Goal: Transaction & Acquisition: Purchase product/service

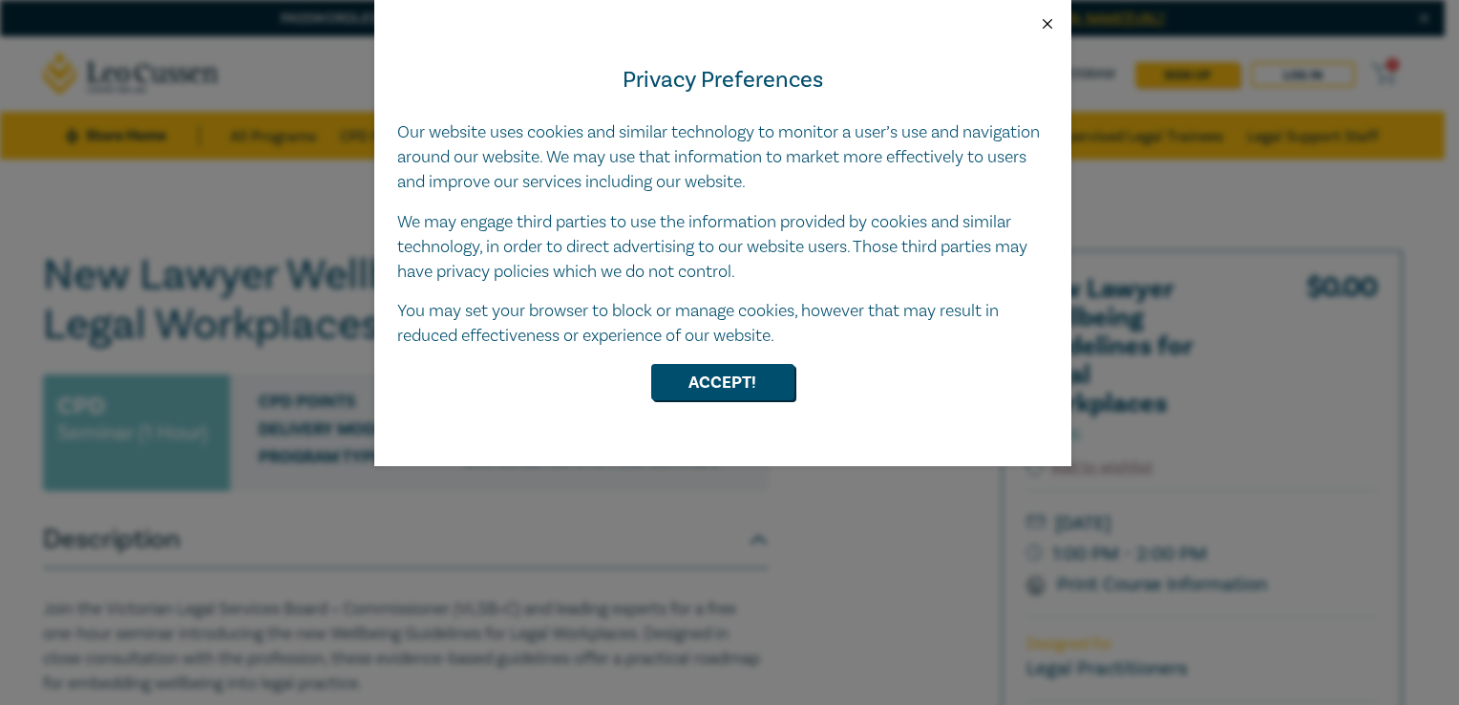
click at [1044, 21] on button "Close" at bounding box center [1047, 23] width 17 height 17
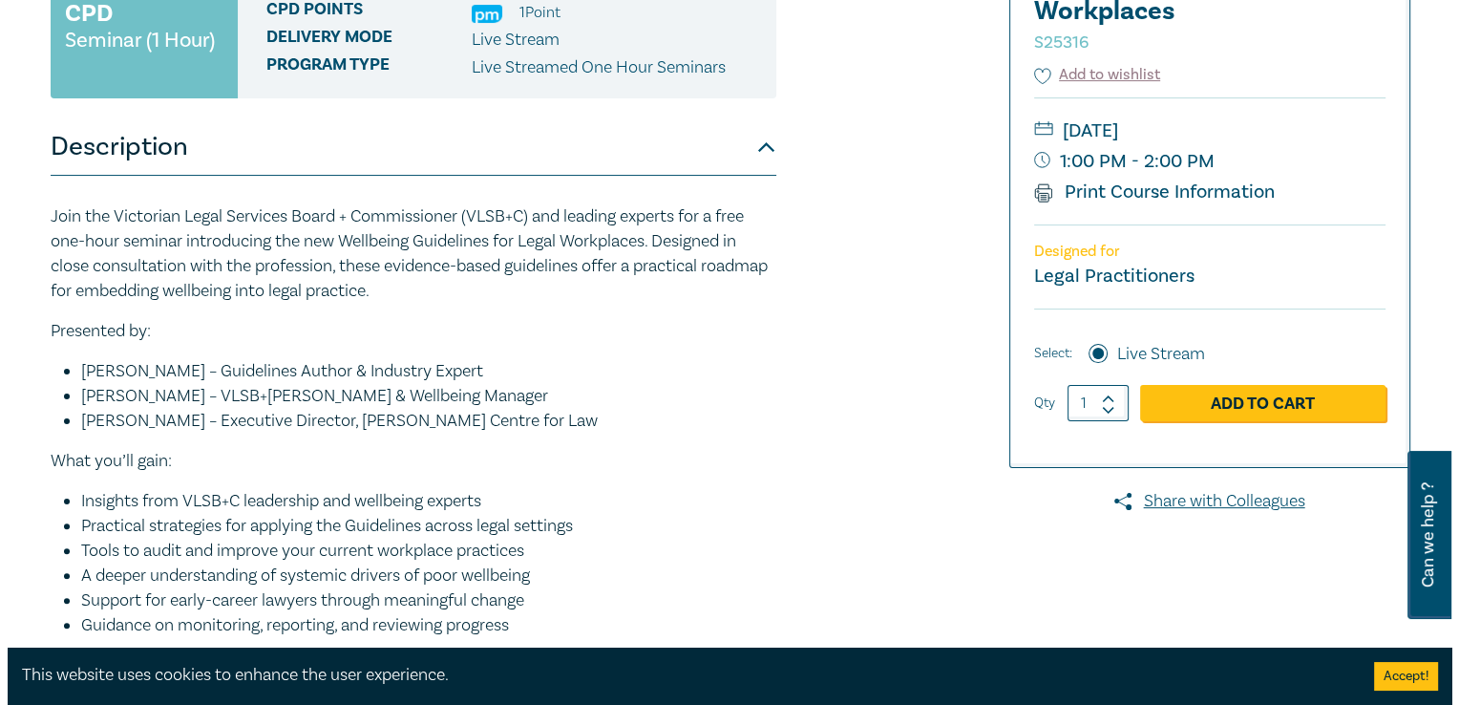
scroll to position [393, 0]
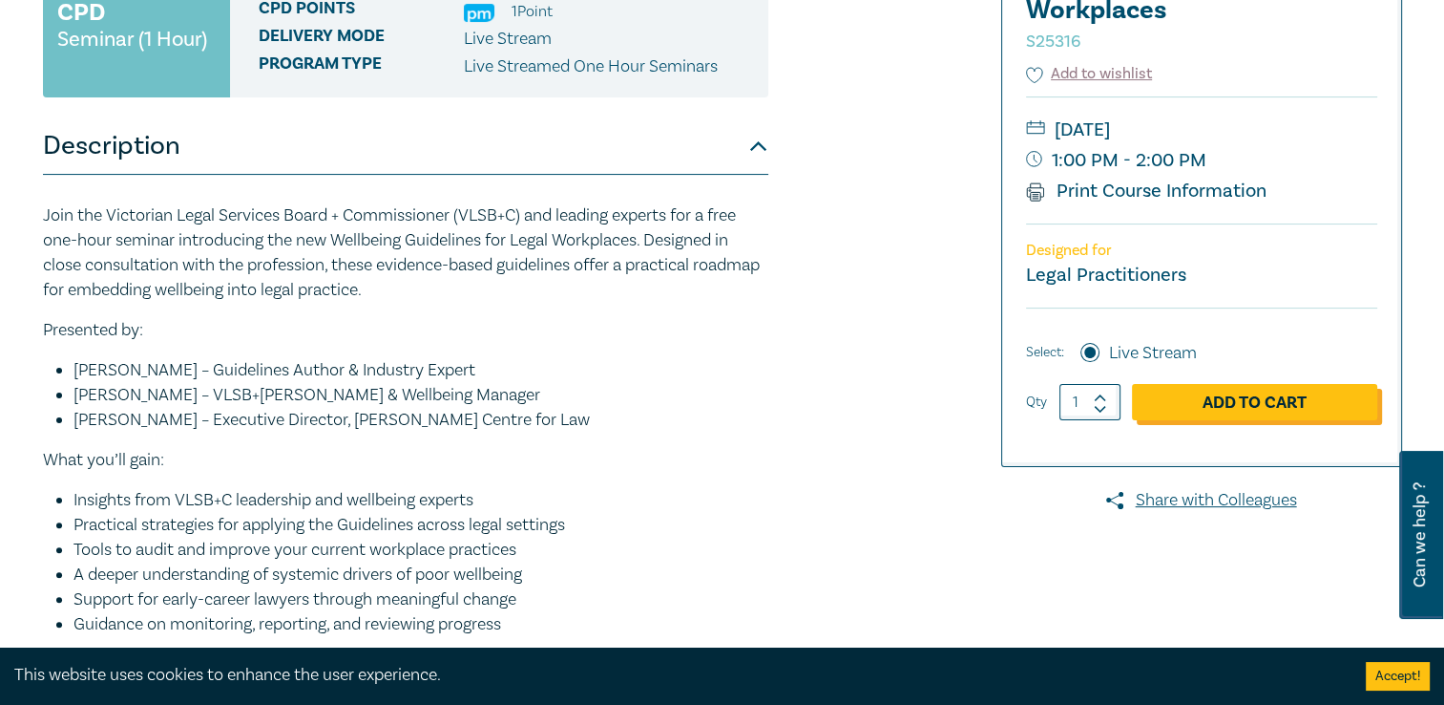
click at [1214, 410] on link "Add to Cart" at bounding box center [1254, 402] width 245 height 36
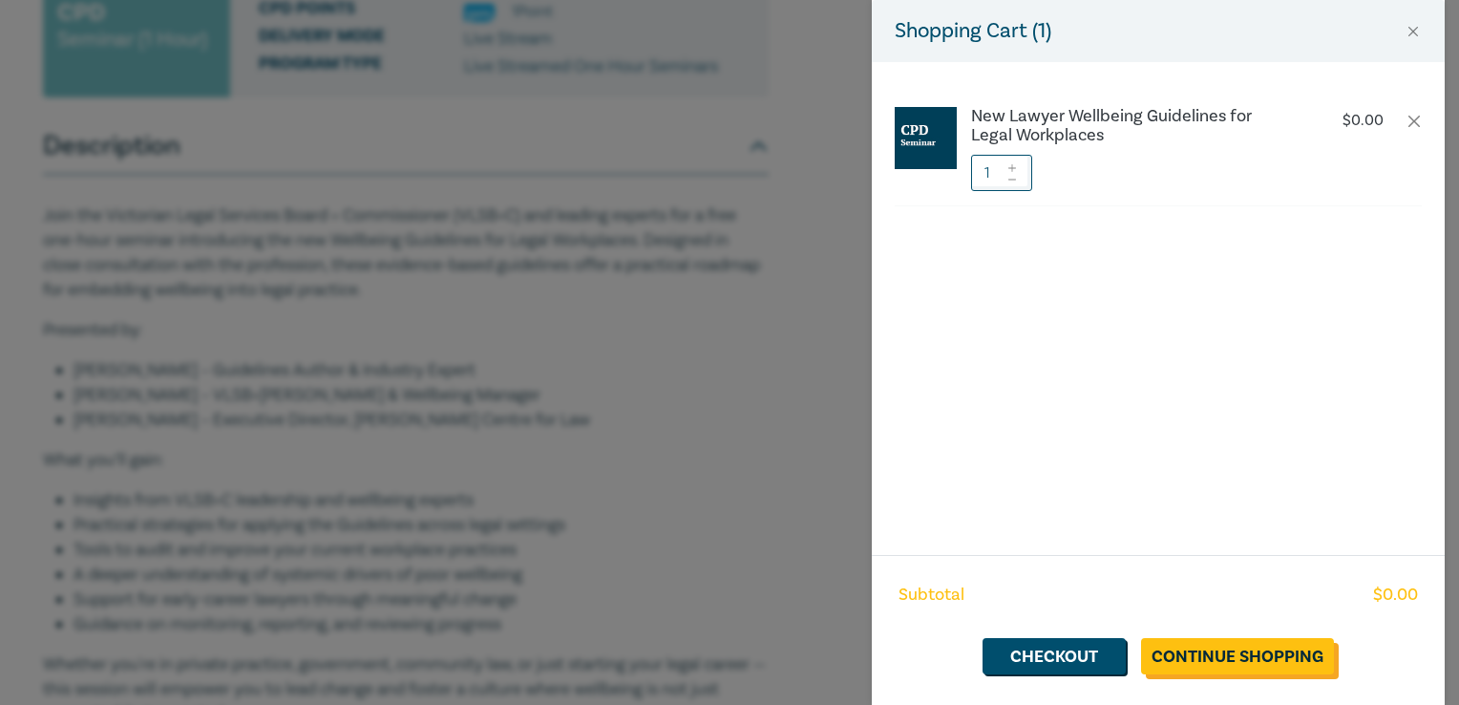
click at [1269, 652] on link "Continue Shopping" at bounding box center [1237, 656] width 193 height 36
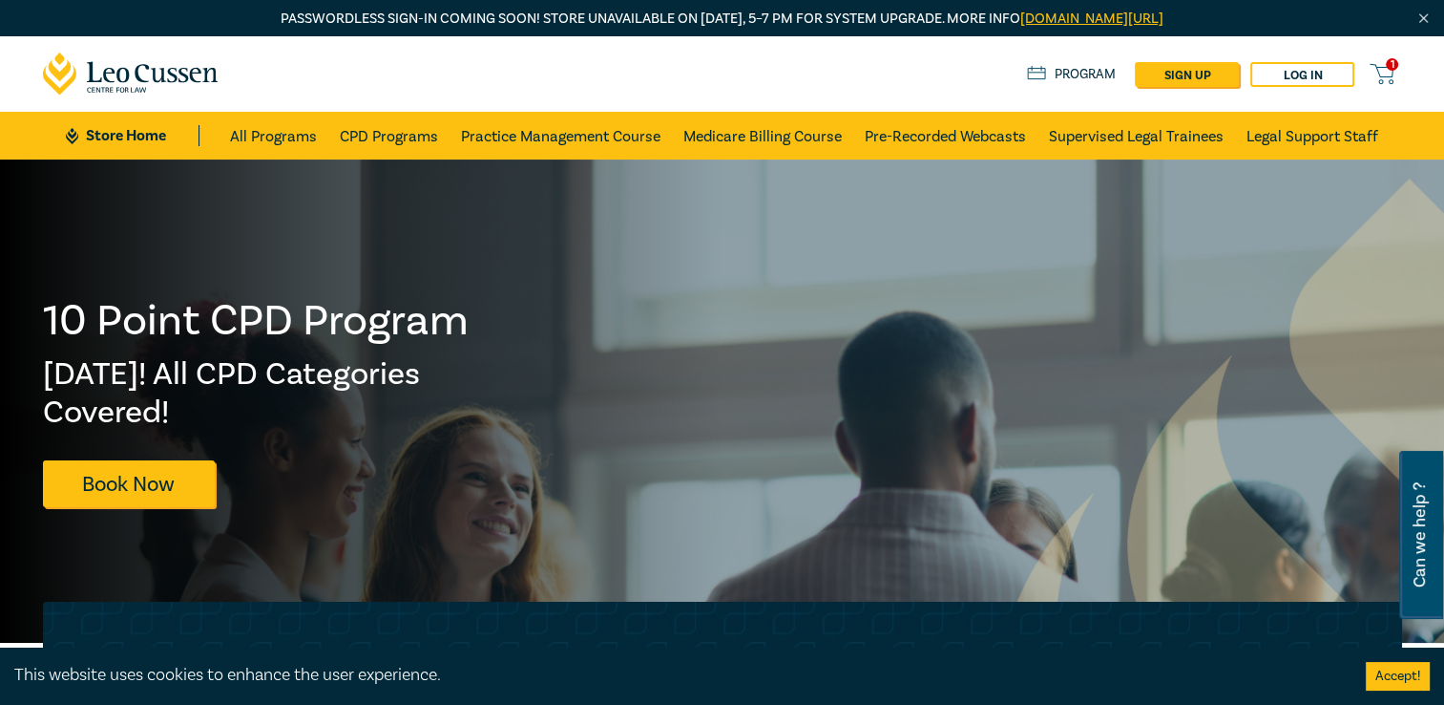
click at [1383, 74] on icon at bounding box center [1382, 74] width 24 height 24
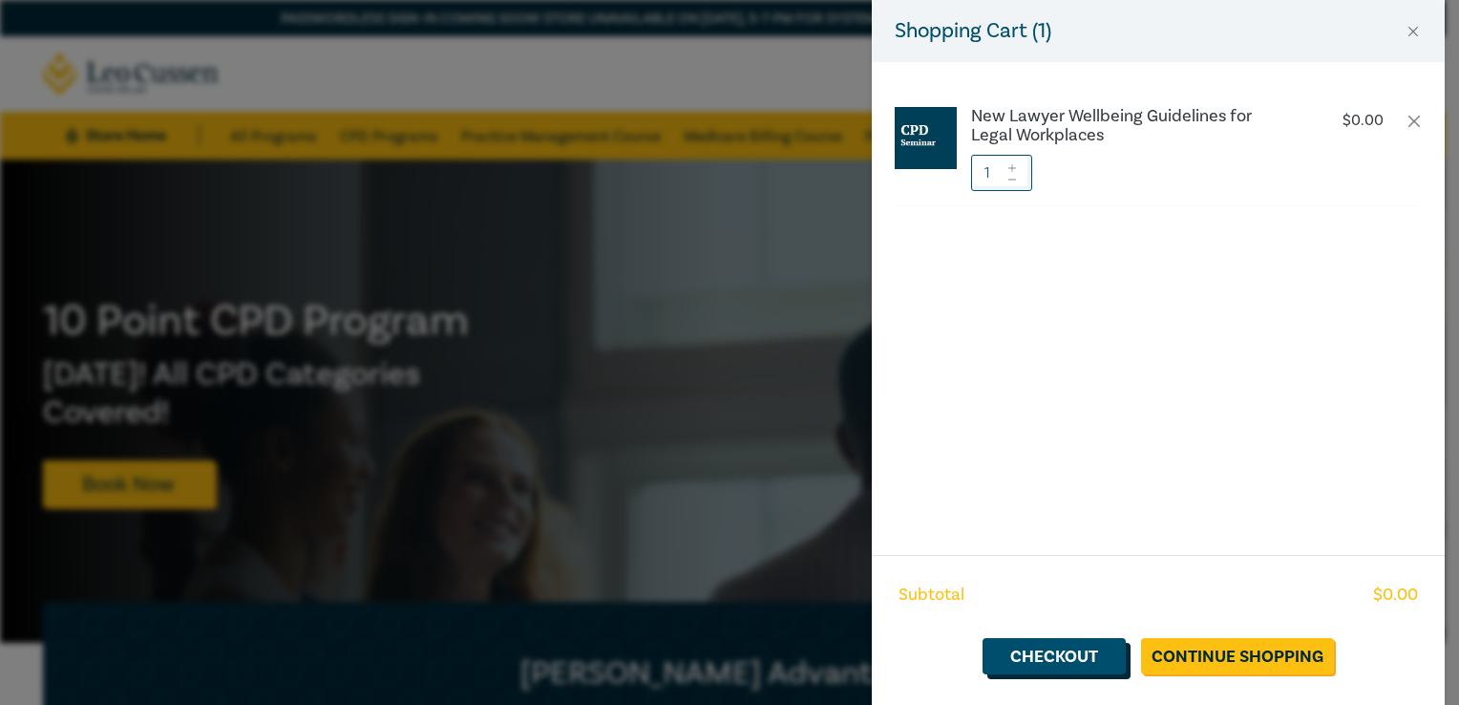
click at [1094, 653] on link "Checkout" at bounding box center [1053, 656] width 143 height 36
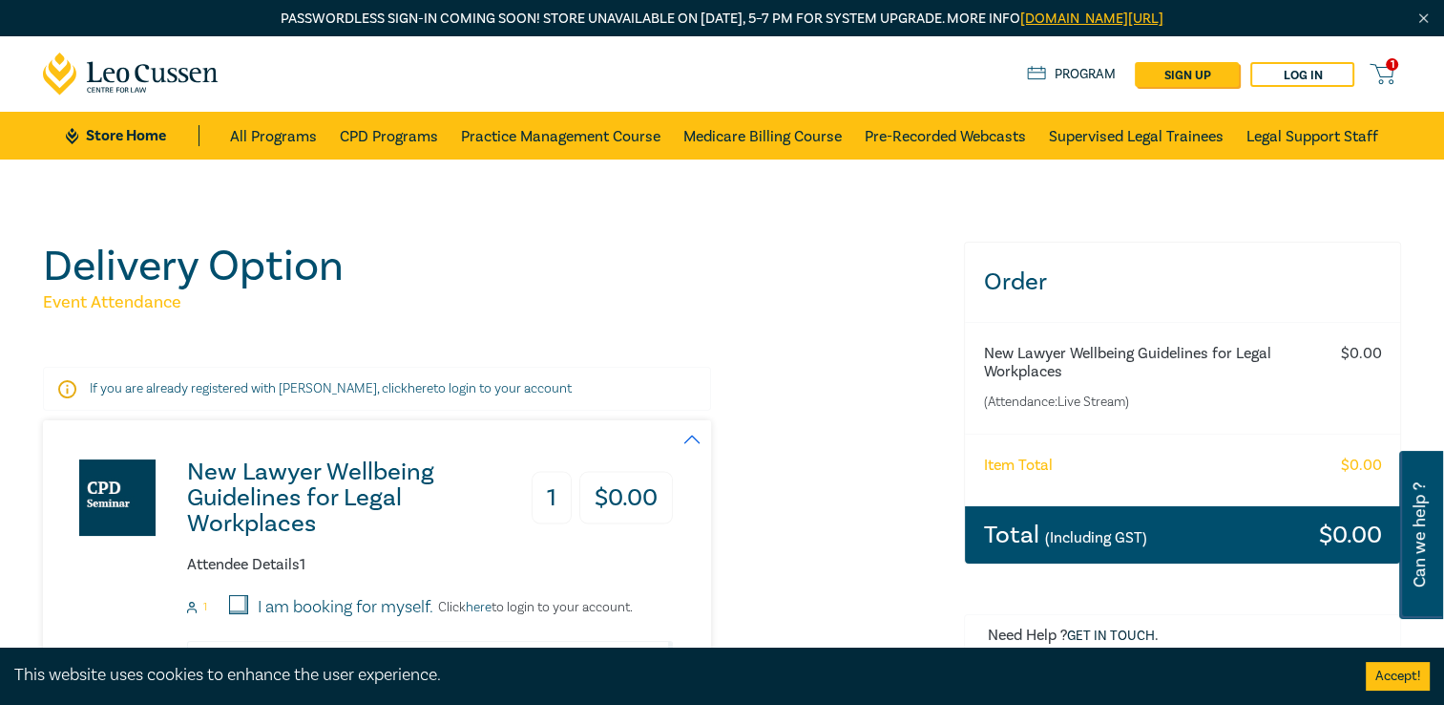
scroll to position [114, 0]
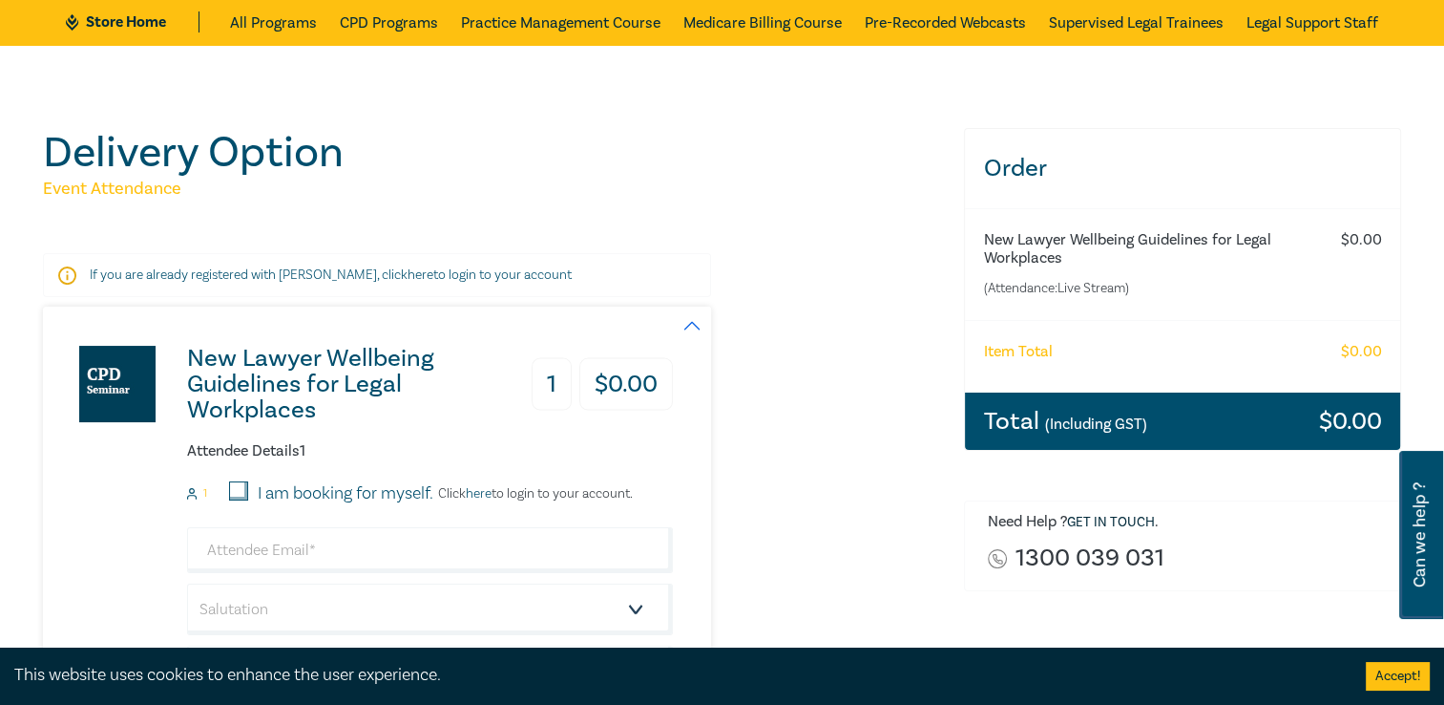
click at [235, 495] on input "I am booking for myself." at bounding box center [238, 490] width 19 height 19
checkbox input "true"
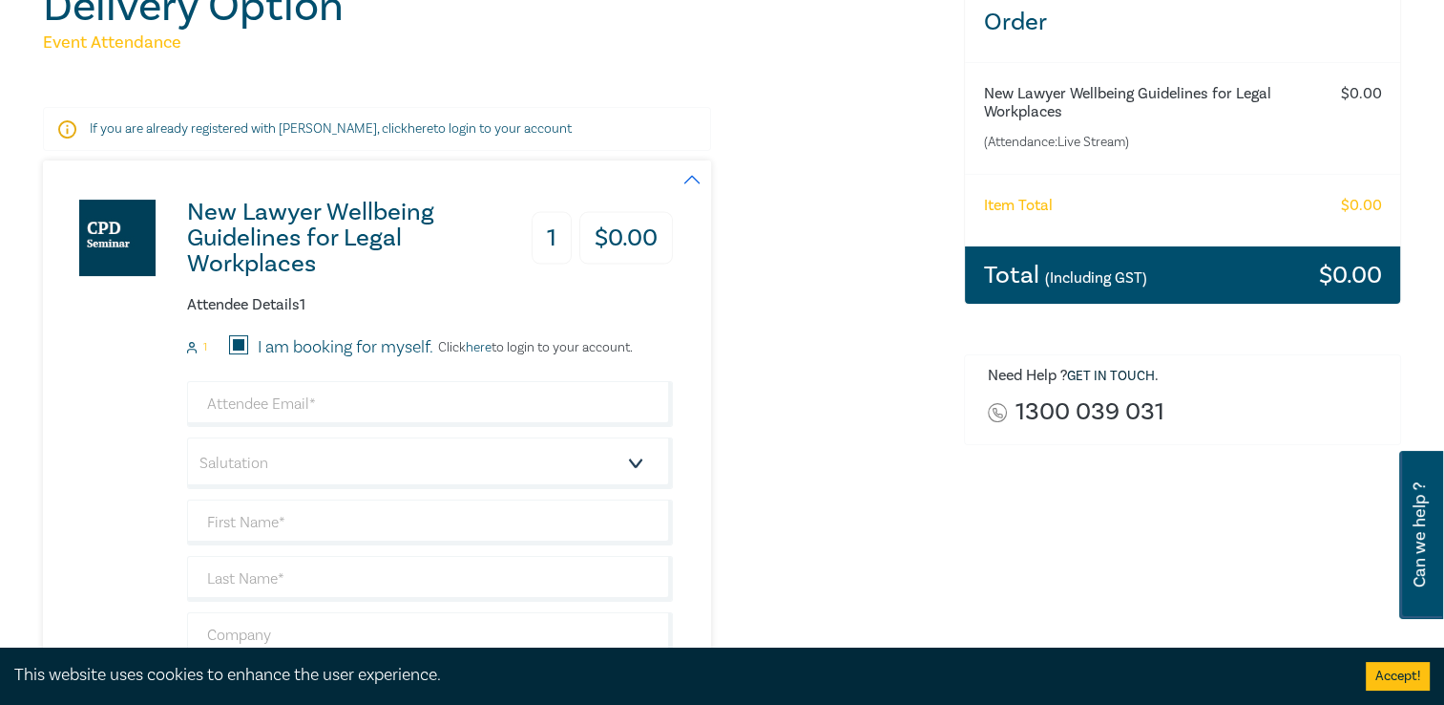
scroll to position [260, 0]
click at [300, 402] on input "email" at bounding box center [430, 404] width 486 height 46
type input "jessica@jhlegal.com.au"
type input "[PERSON_NAME]"
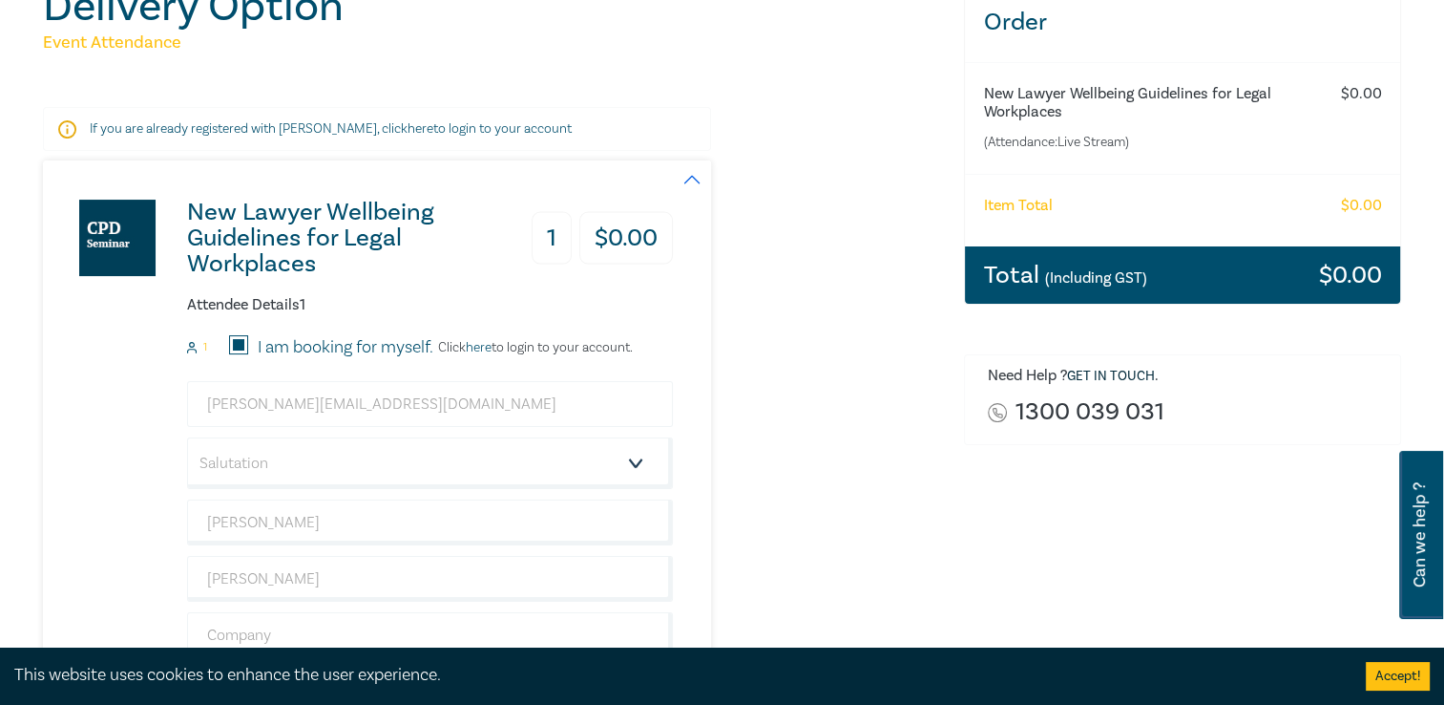
type input "jhlegal"
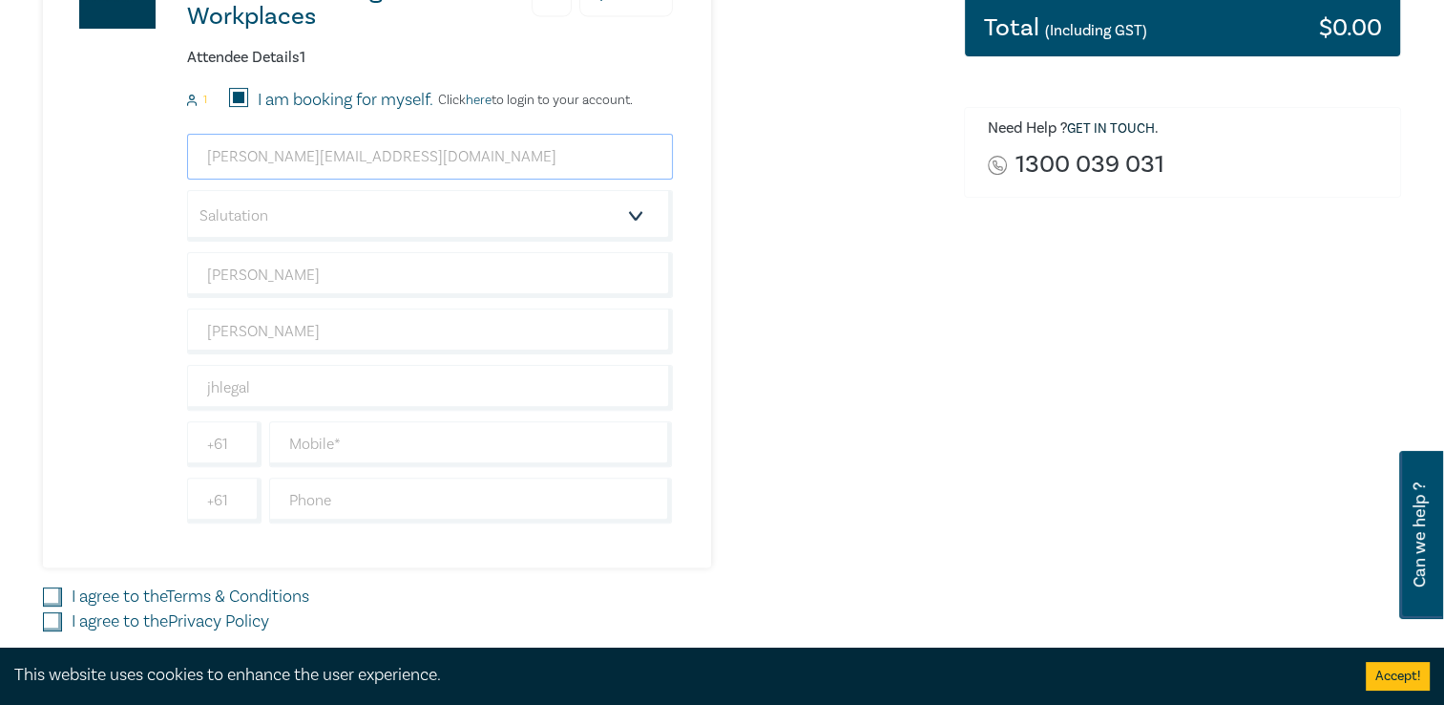
scroll to position [508, 0]
click at [357, 438] on input "text" at bounding box center [471, 443] width 404 height 46
type input "0401277722"
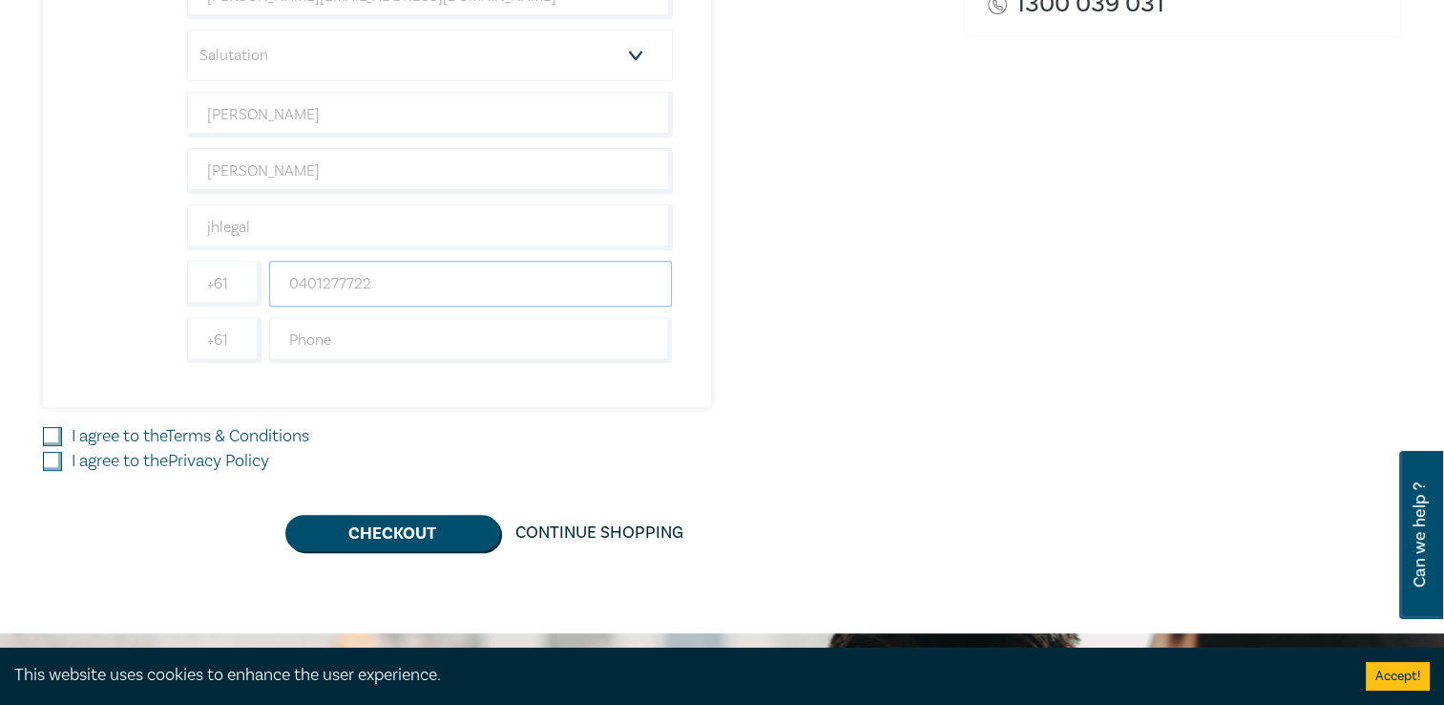
scroll to position [724, 0]
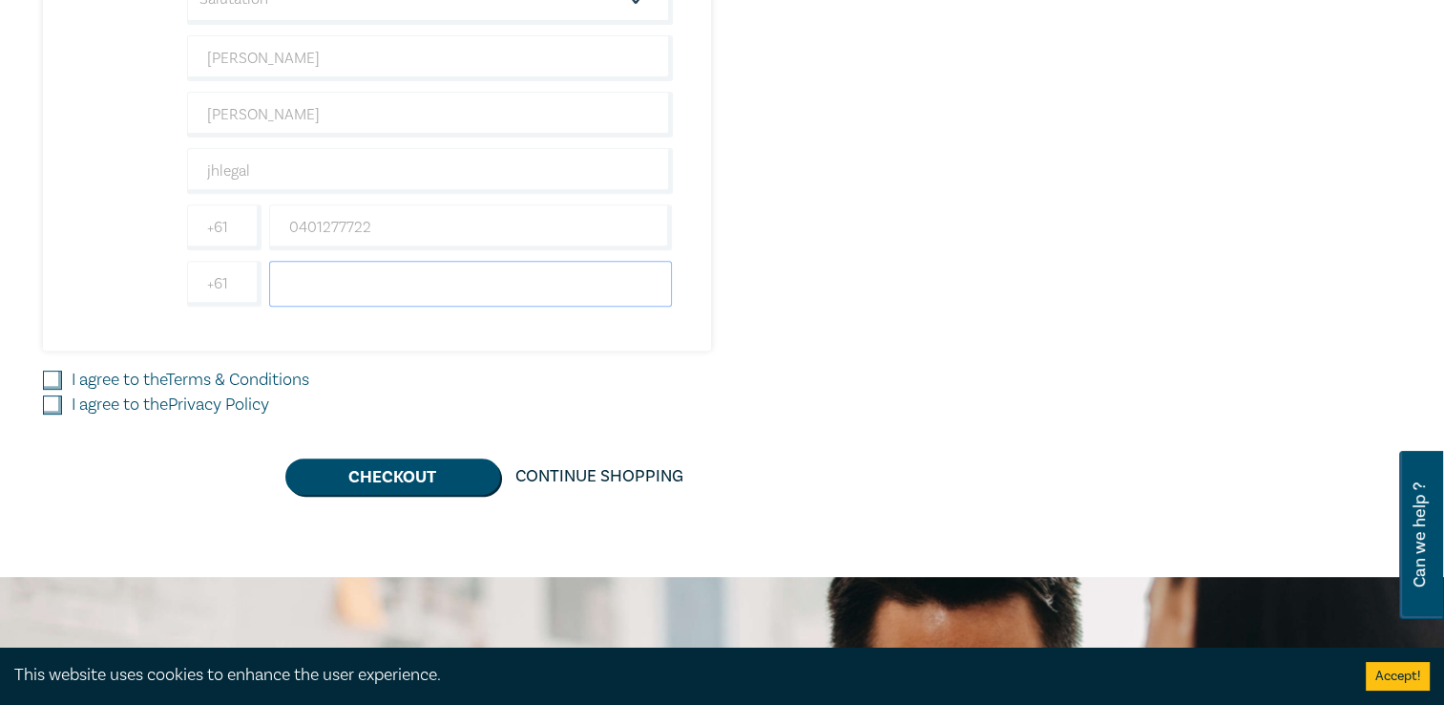
click at [381, 291] on input "text" at bounding box center [471, 284] width 404 height 46
type input "03 9889 7141"
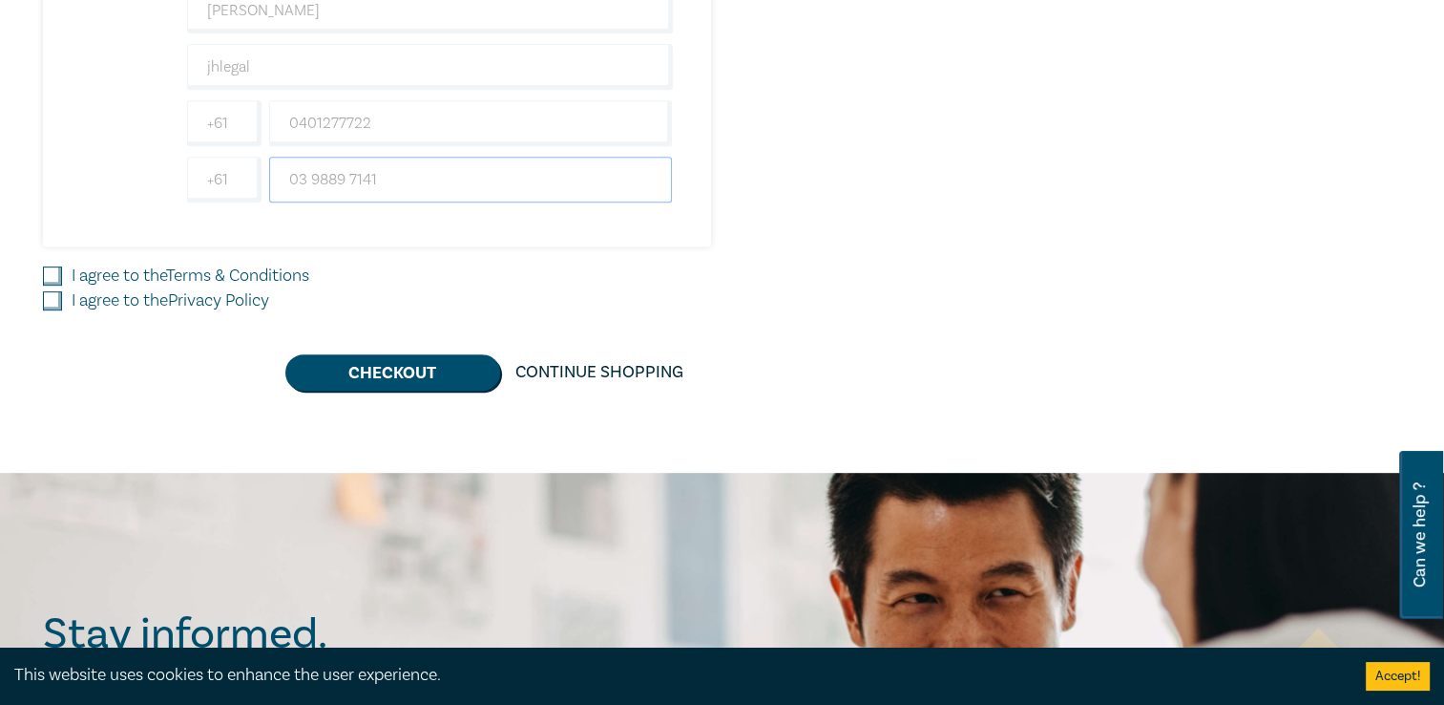
scroll to position [827, 0]
click at [54, 269] on input "I agree to the Terms & Conditions" at bounding box center [52, 276] width 19 height 19
checkbox input "true"
click at [51, 296] on input "I agree to the Privacy Policy" at bounding box center [52, 301] width 19 height 19
checkbox input "true"
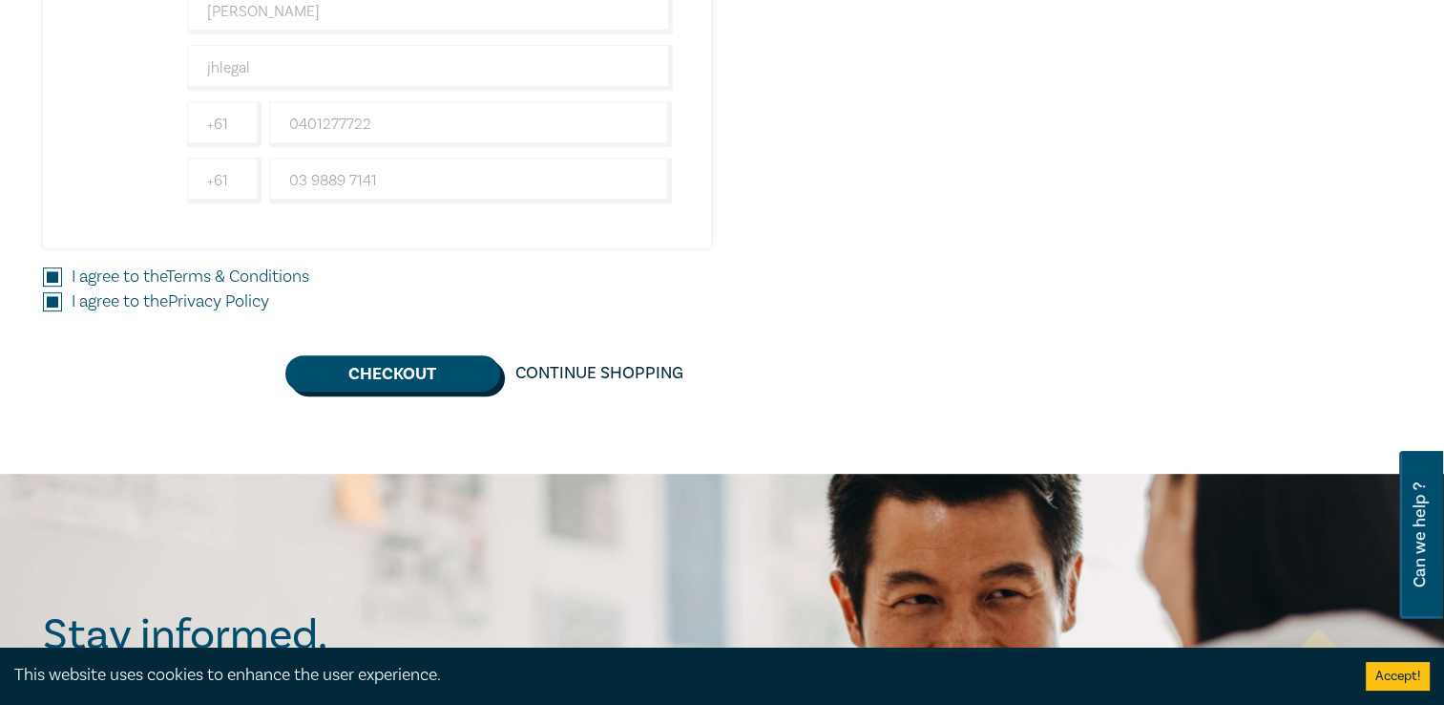
click at [425, 377] on button "Checkout" at bounding box center [392, 373] width 215 height 36
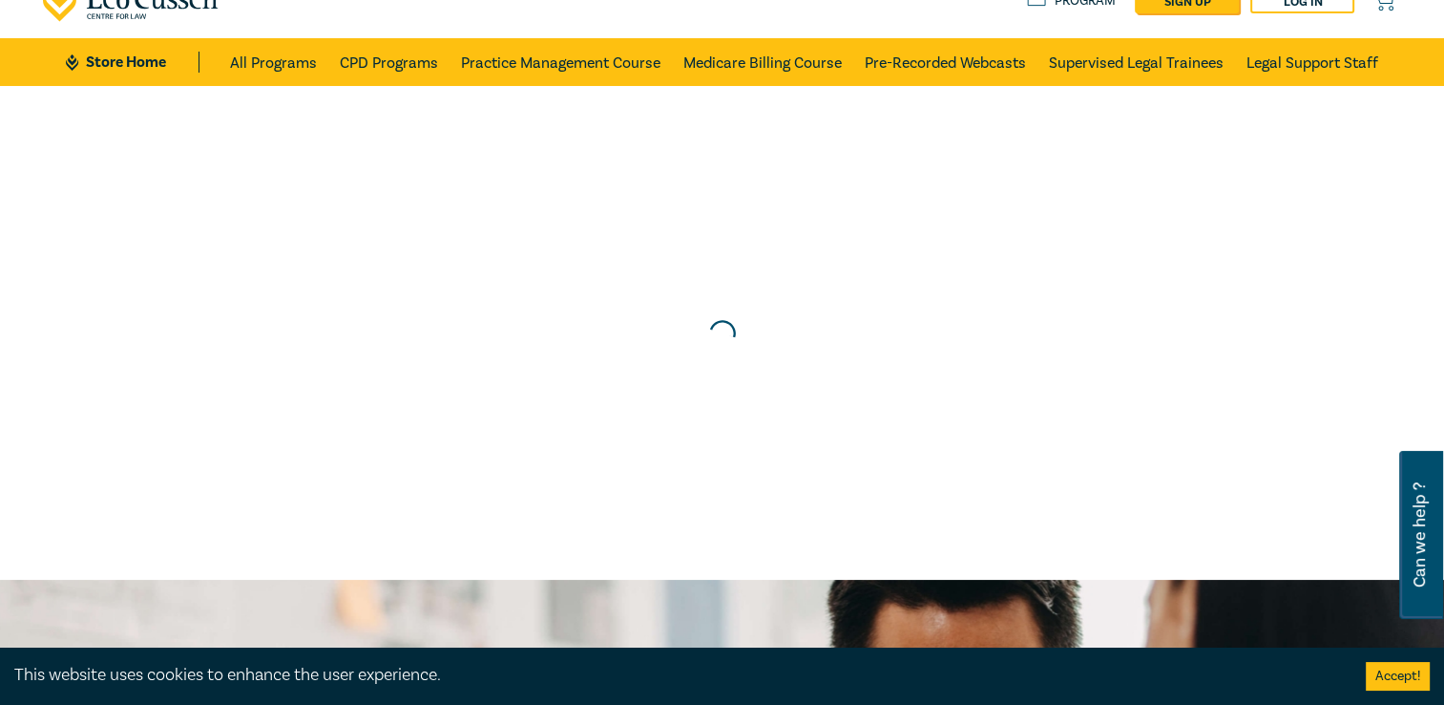
scroll to position [0, 0]
